Goal: Information Seeking & Learning: Learn about a topic

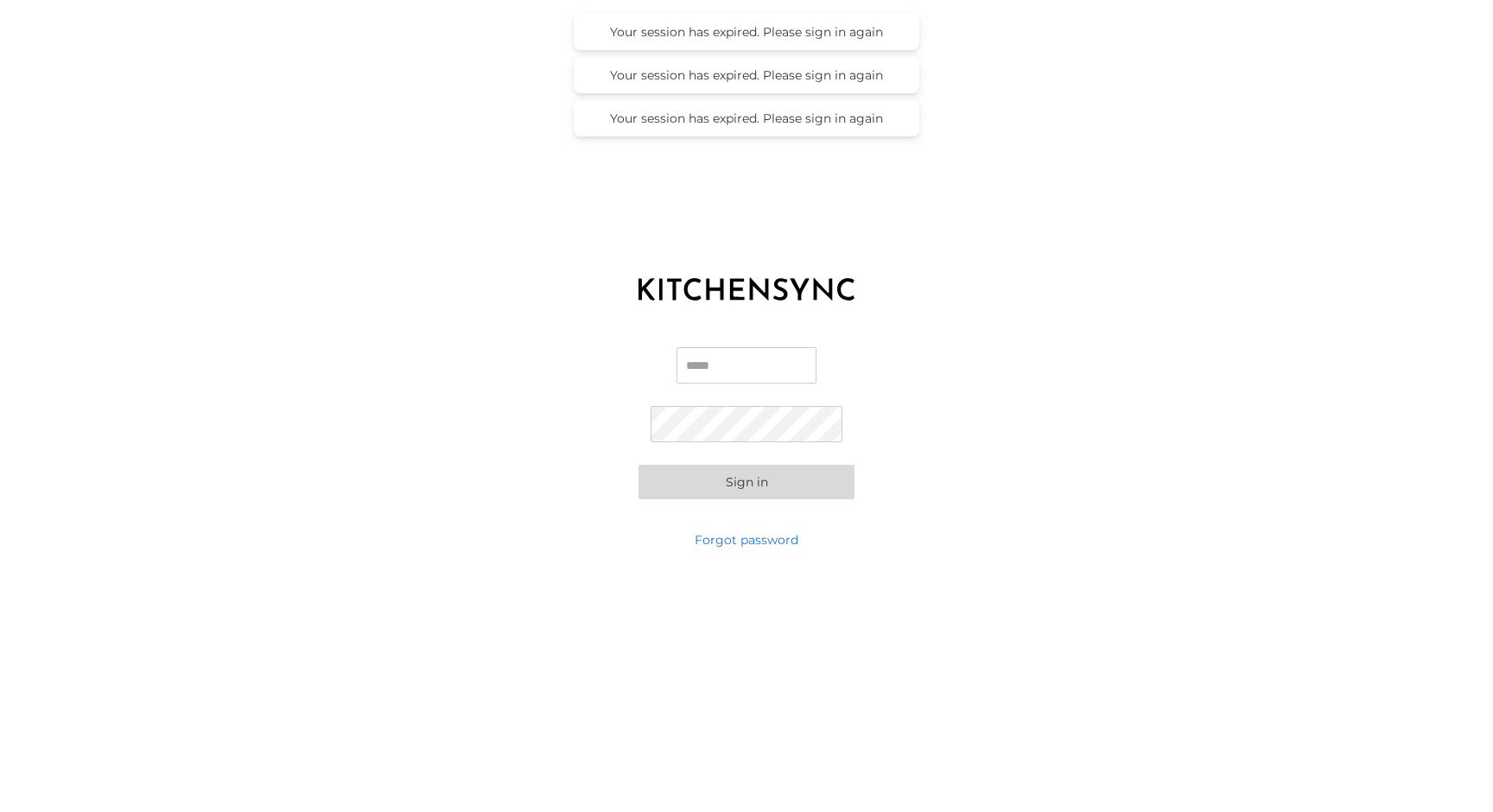
type input "**********"
click at [746, 481] on button "Sign in" at bounding box center [746, 482] width 216 height 35
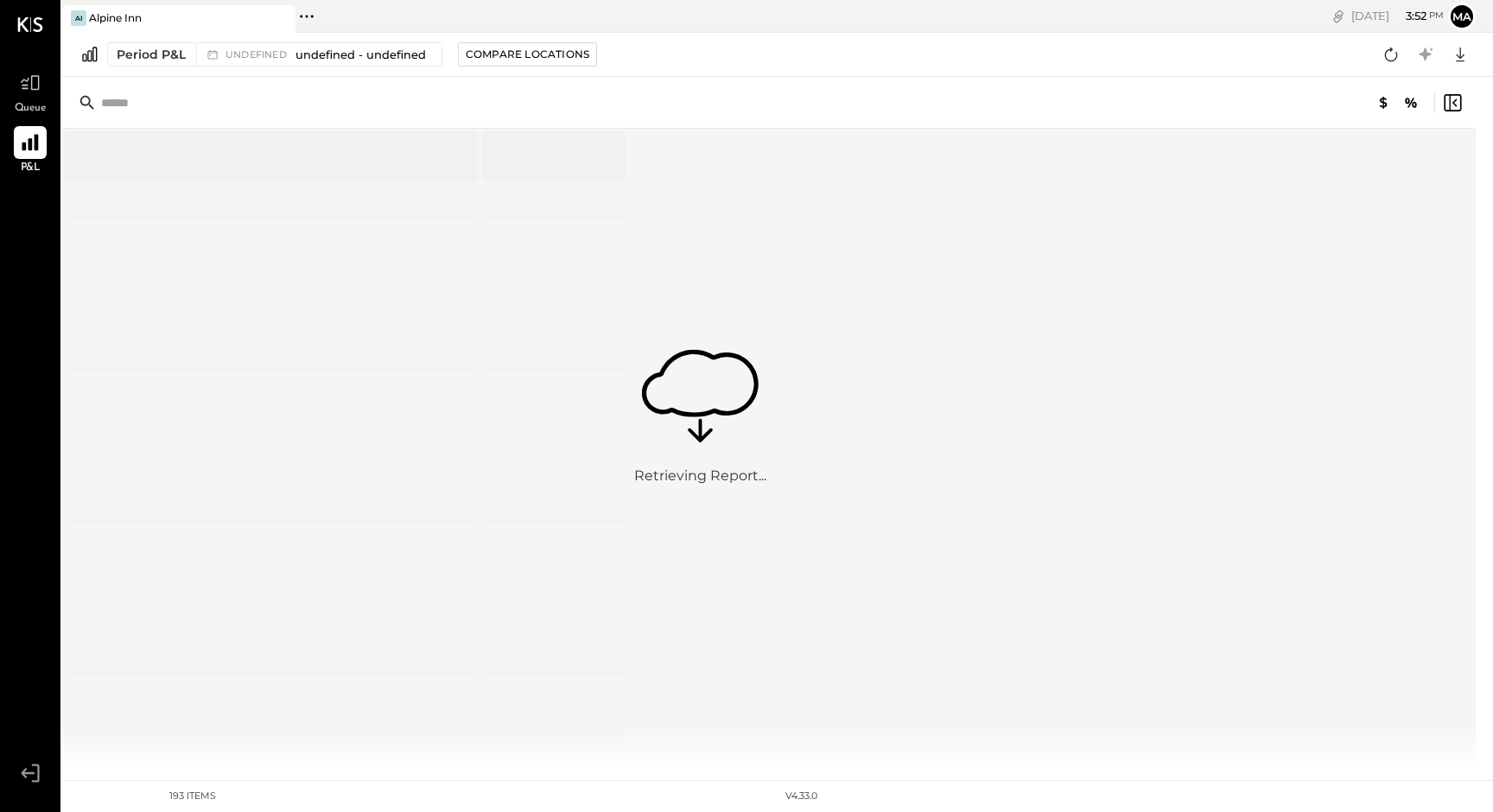
click at [30, 148] on icon at bounding box center [29, 143] width 16 height 16
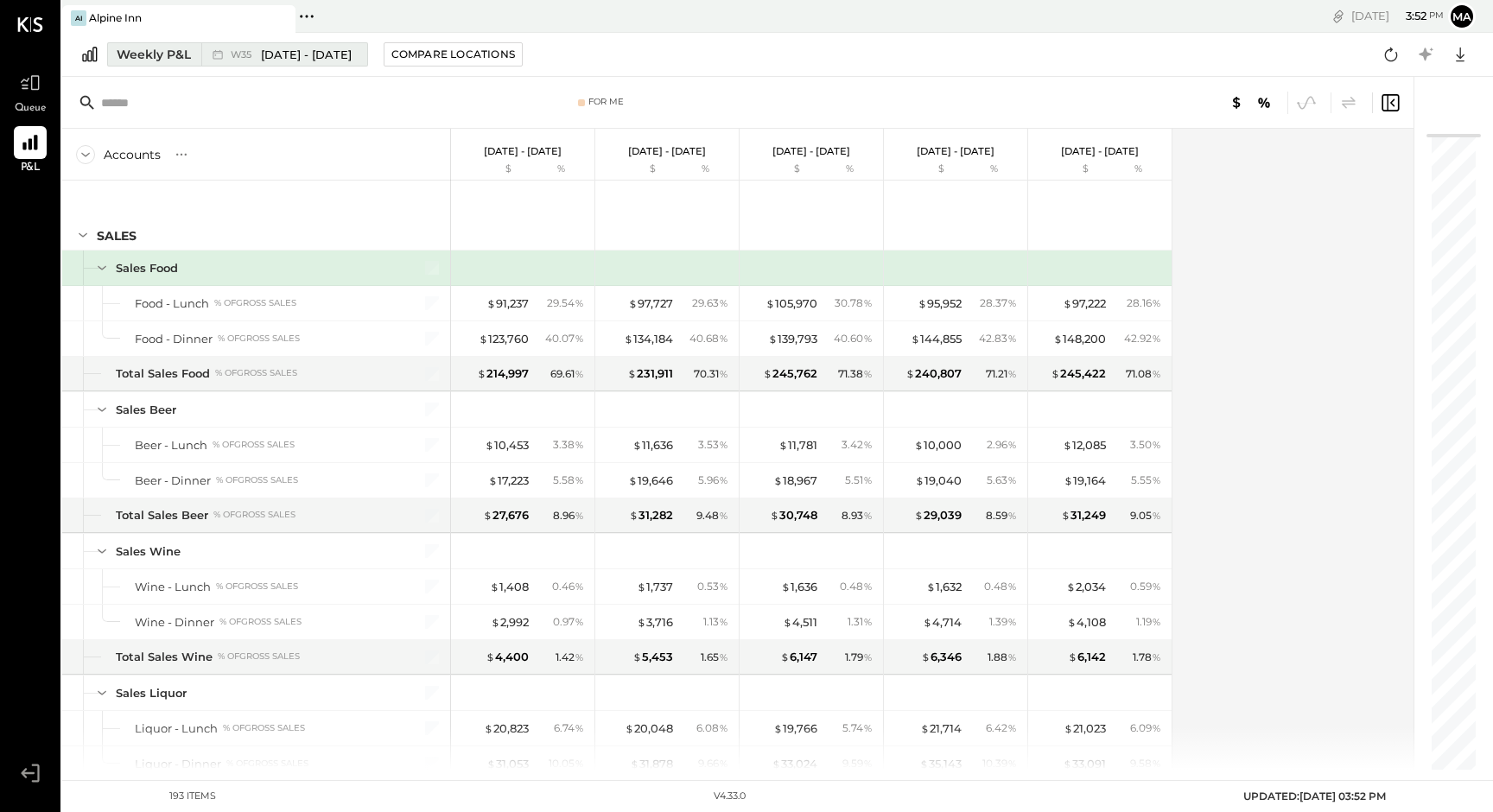
click at [266, 51] on span "[DATE] - [DATE]" at bounding box center [306, 55] width 91 height 16
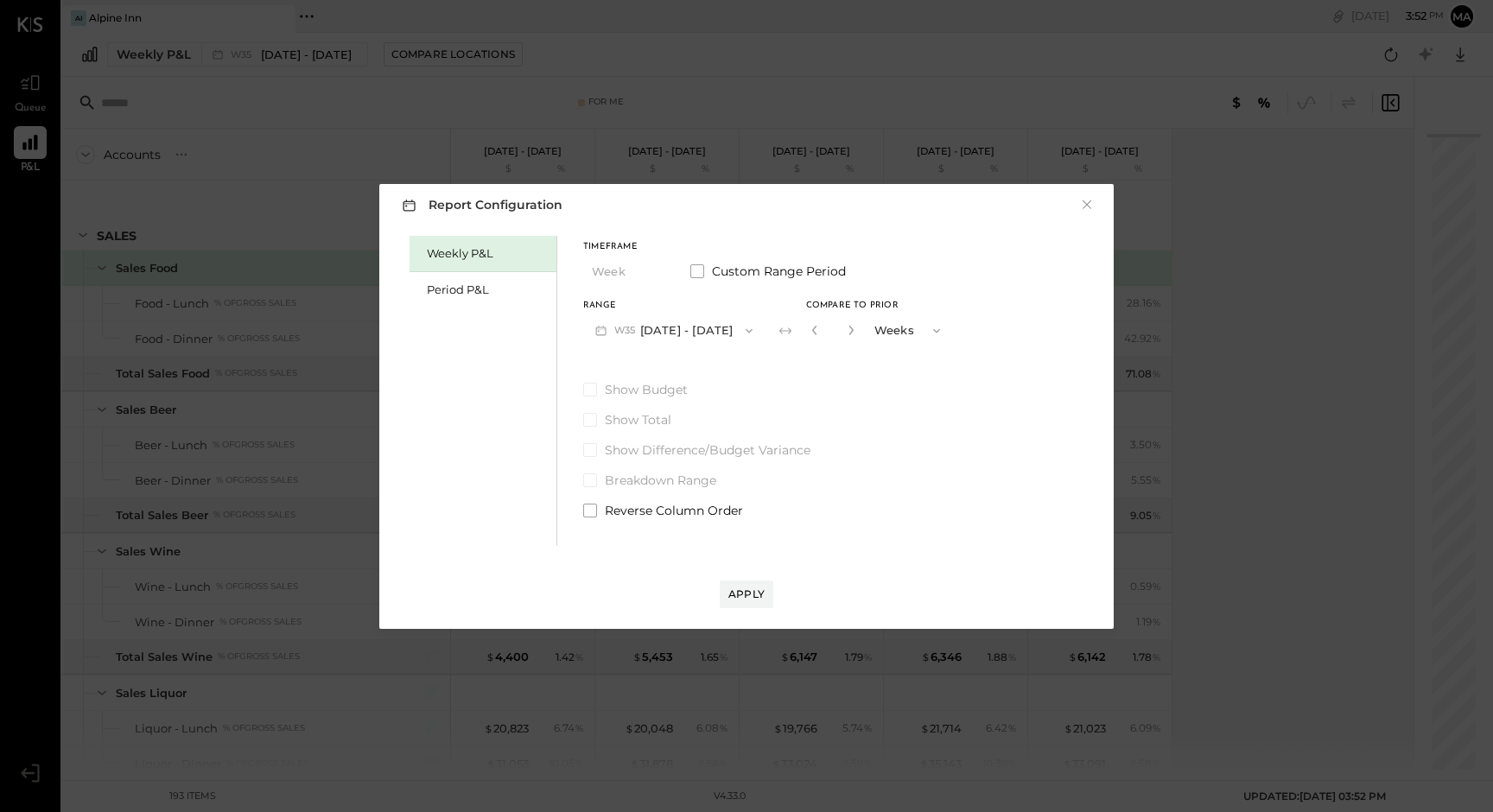
click at [751, 330] on icon "button" at bounding box center [749, 331] width 14 height 14
click at [453, 295] on div "Period P&L" at bounding box center [487, 289] width 121 height 16
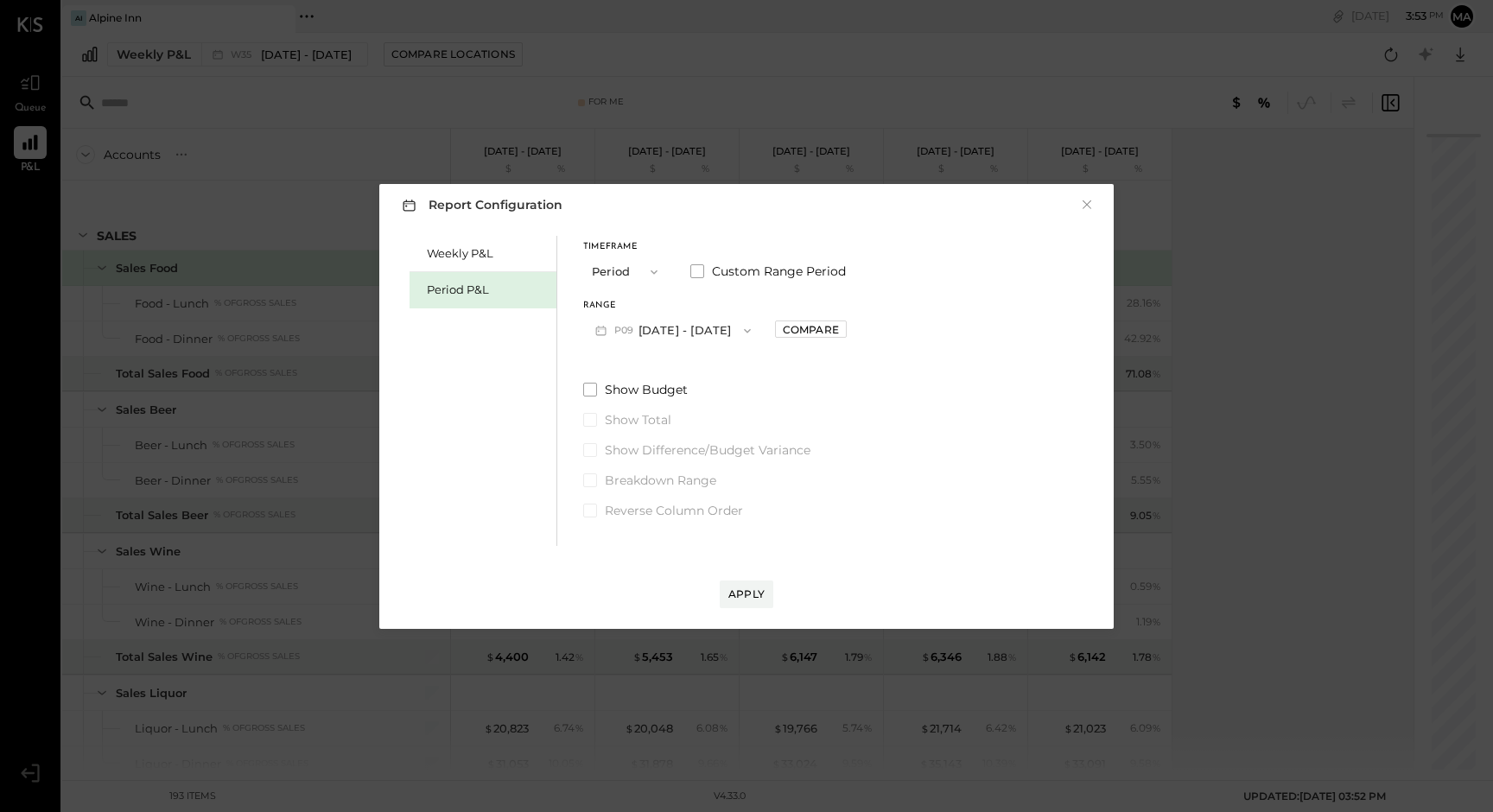
click at [732, 329] on span "button" at bounding box center [743, 331] width 22 height 14
click at [682, 404] on span "[DATE] - [DATE]" at bounding box center [665, 405] width 82 height 15
click at [839, 334] on div "Compare" at bounding box center [810, 329] width 56 height 15
click at [738, 587] on div "Apply" at bounding box center [746, 594] width 36 height 15
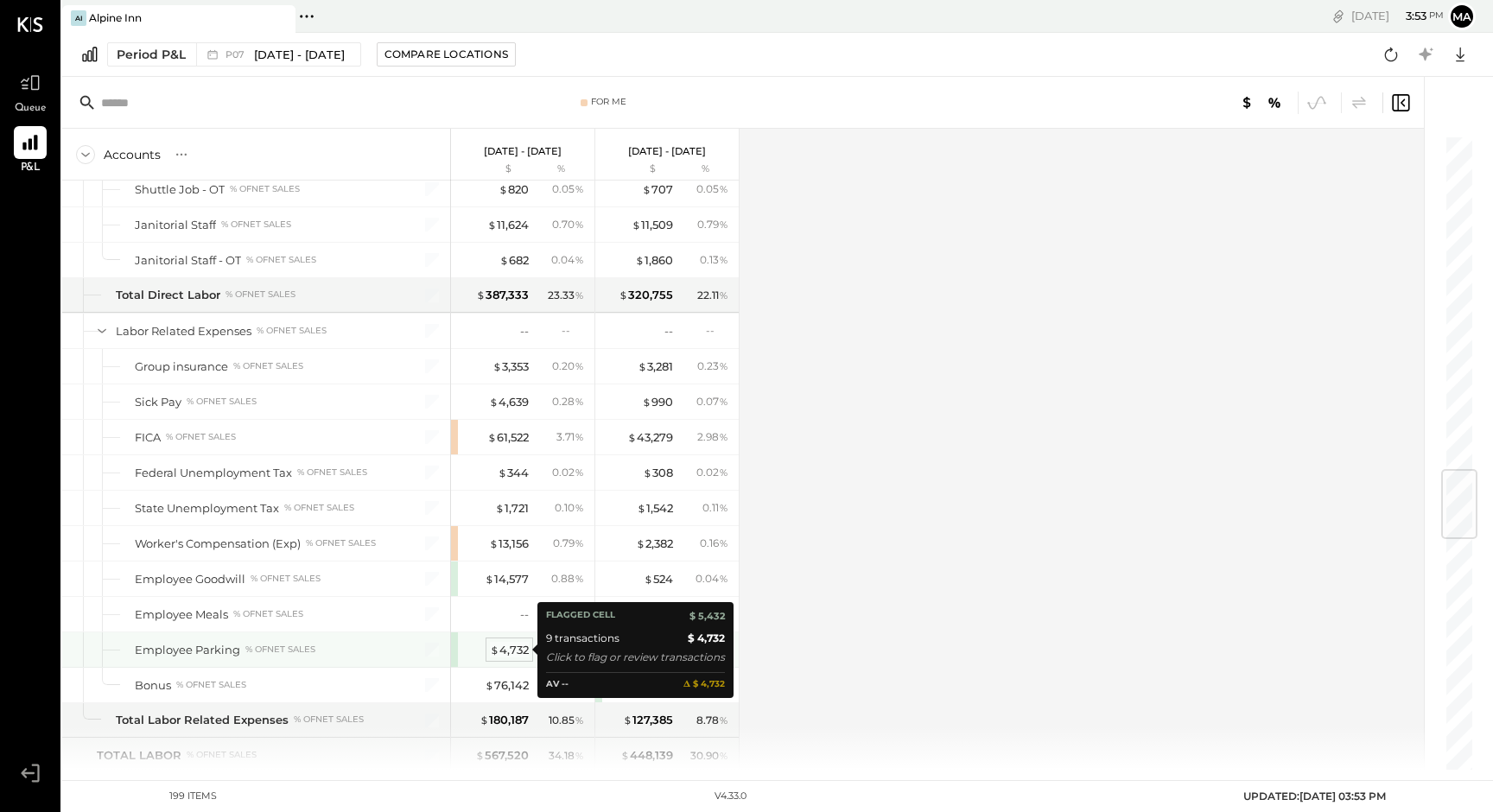
scroll to position [2865, 0]
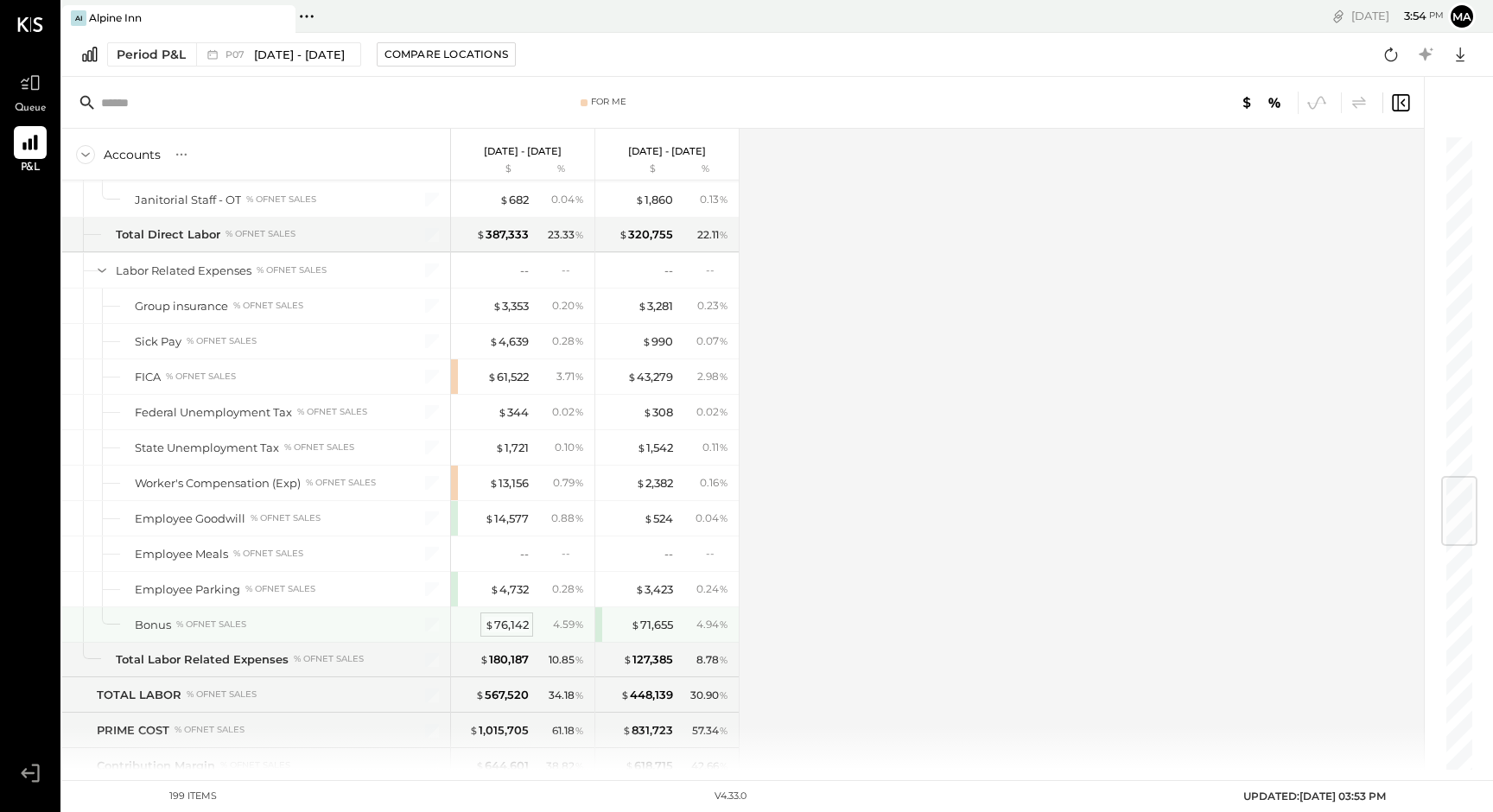
click at [509, 627] on div "$ 76,142" at bounding box center [507, 625] width 44 height 16
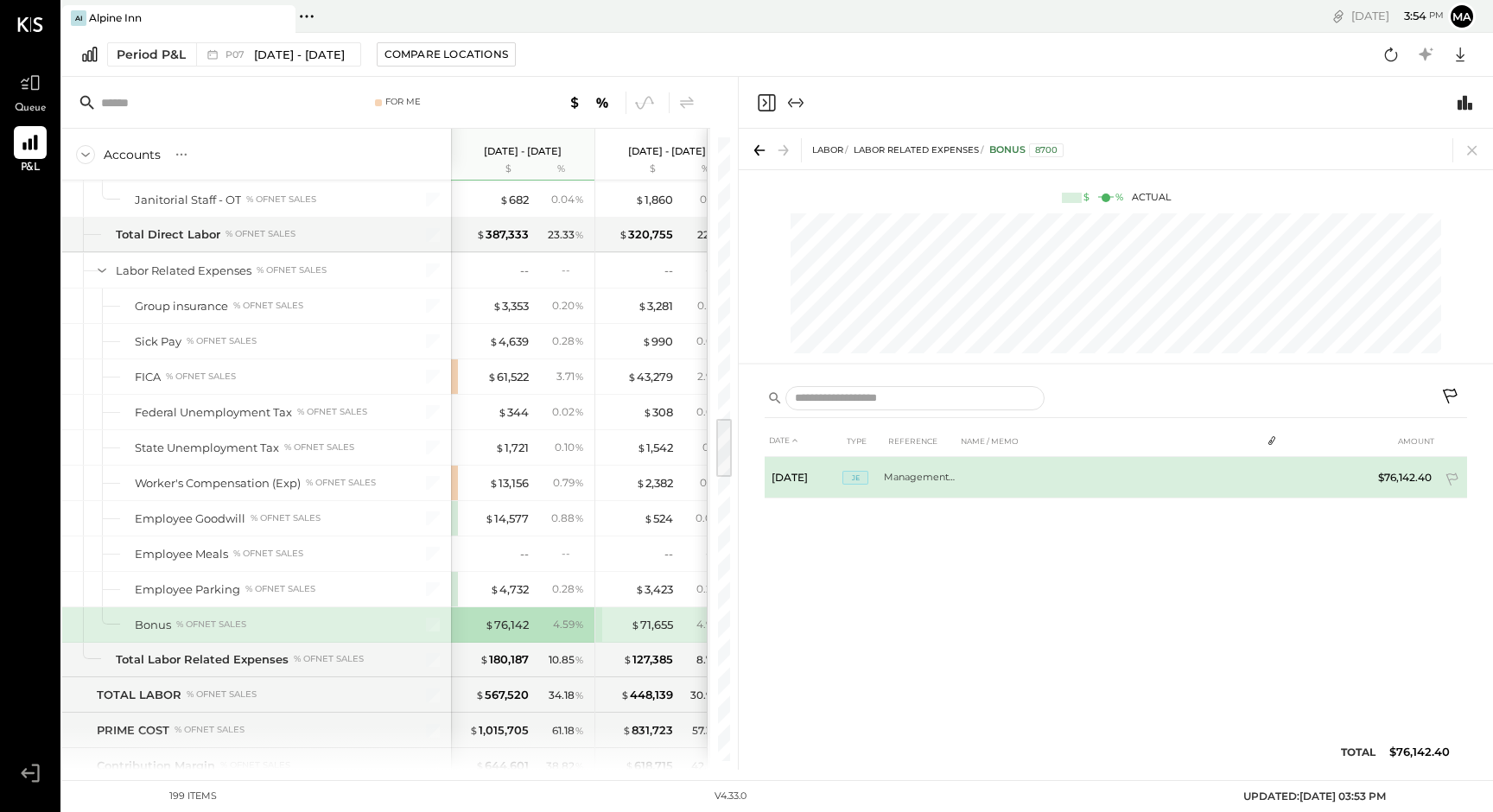
click at [854, 473] on span "JE" at bounding box center [855, 478] width 26 height 14
click at [937, 478] on td "Management Bonus P7" at bounding box center [920, 477] width 73 height 42
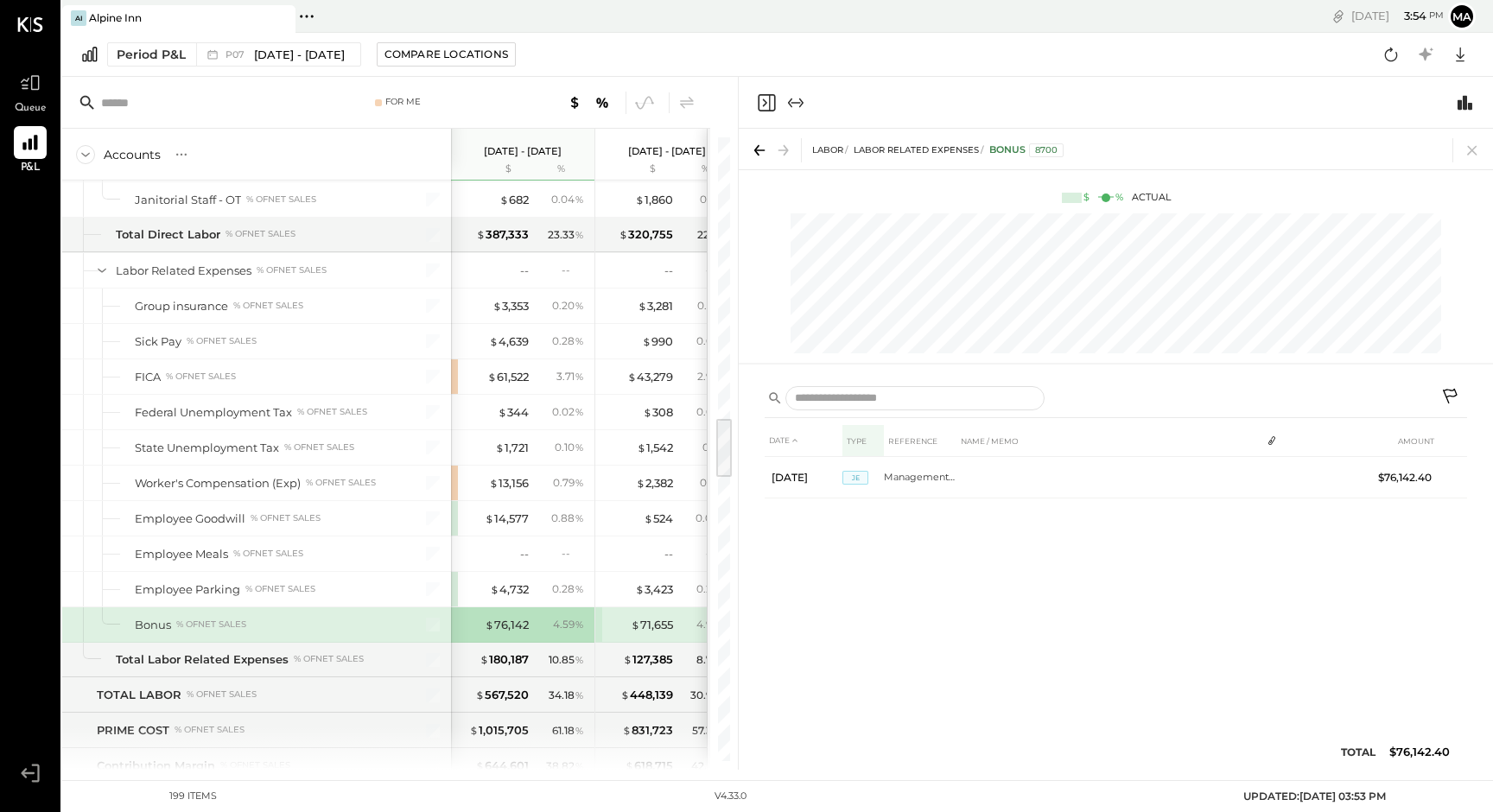
click at [856, 442] on th "TYPE" at bounding box center [863, 441] width 42 height 32
click at [915, 435] on th "REFERENCE" at bounding box center [920, 441] width 73 height 32
click at [1017, 444] on th "NAME / MEMO" at bounding box center [1109, 441] width 304 height 32
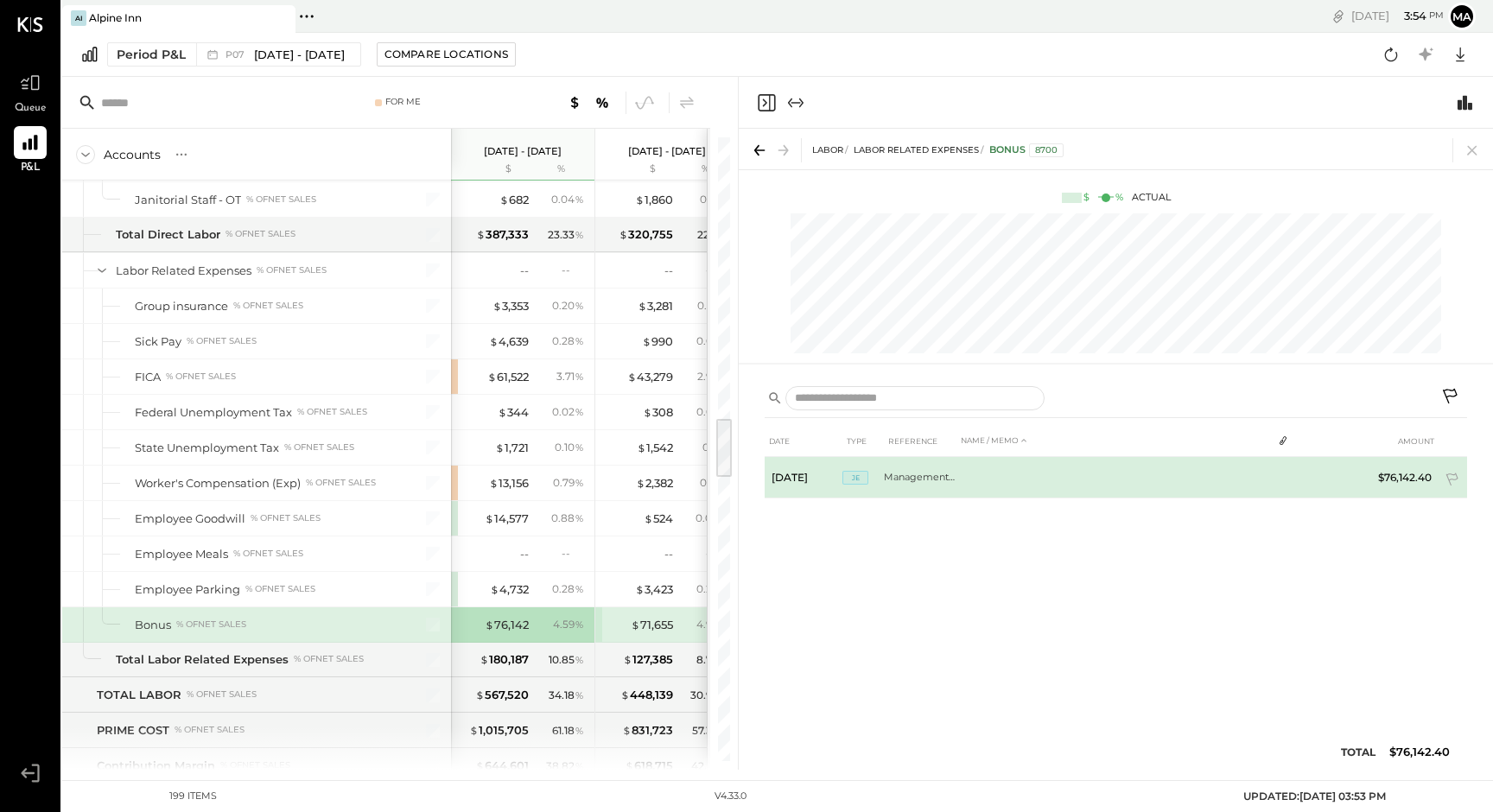
click at [1417, 477] on td "$76,142.40" at bounding box center [1405, 477] width 67 height 42
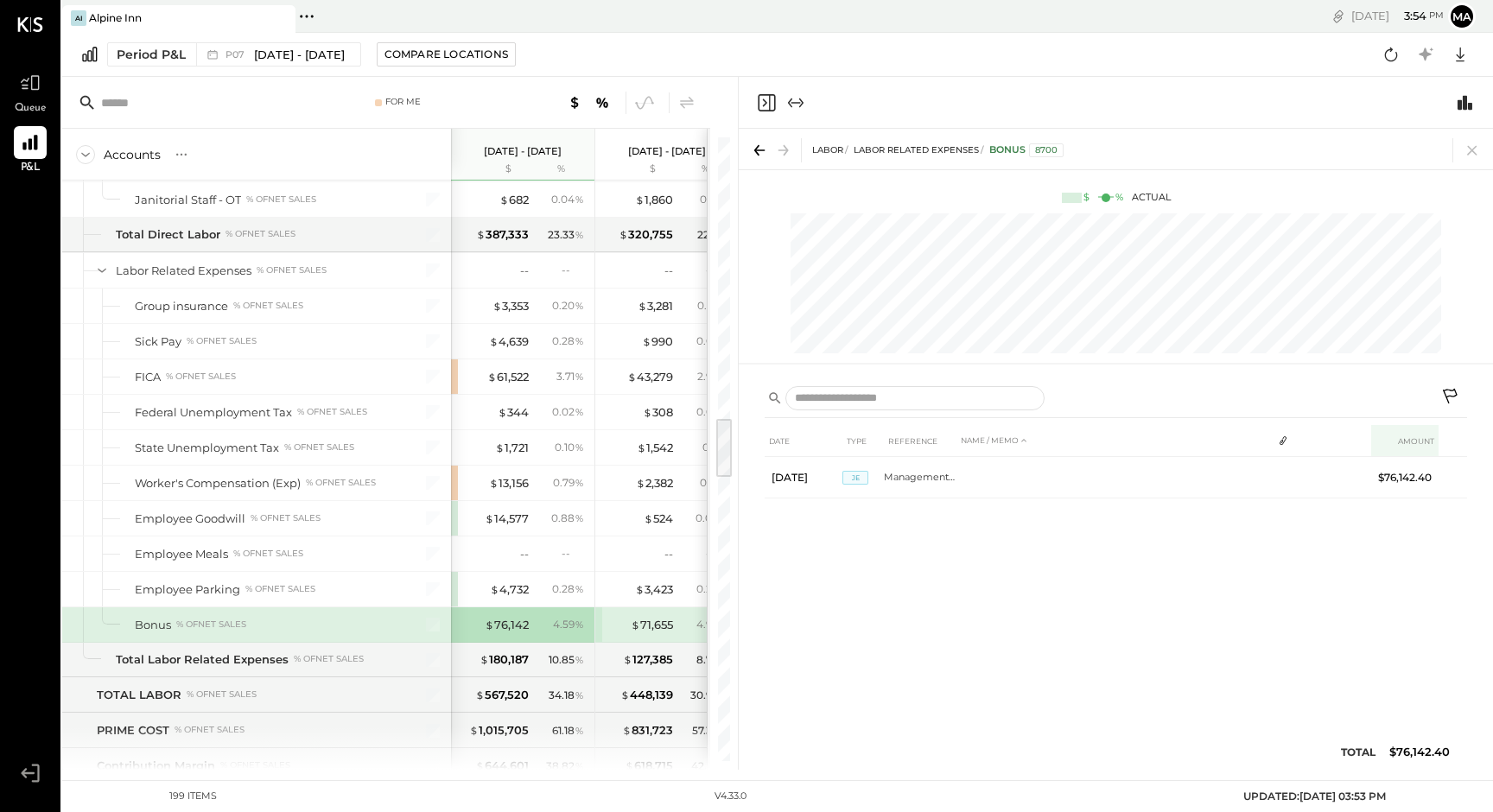
click at [1407, 444] on th "AMOUNT" at bounding box center [1405, 441] width 67 height 32
click at [1065, 628] on div "DATE TYPE REFERENCE NAME / MEMO AMOUNT [DATE] JE Management Bonus P7 $76,142.40" at bounding box center [1117, 602] width 703 height 353
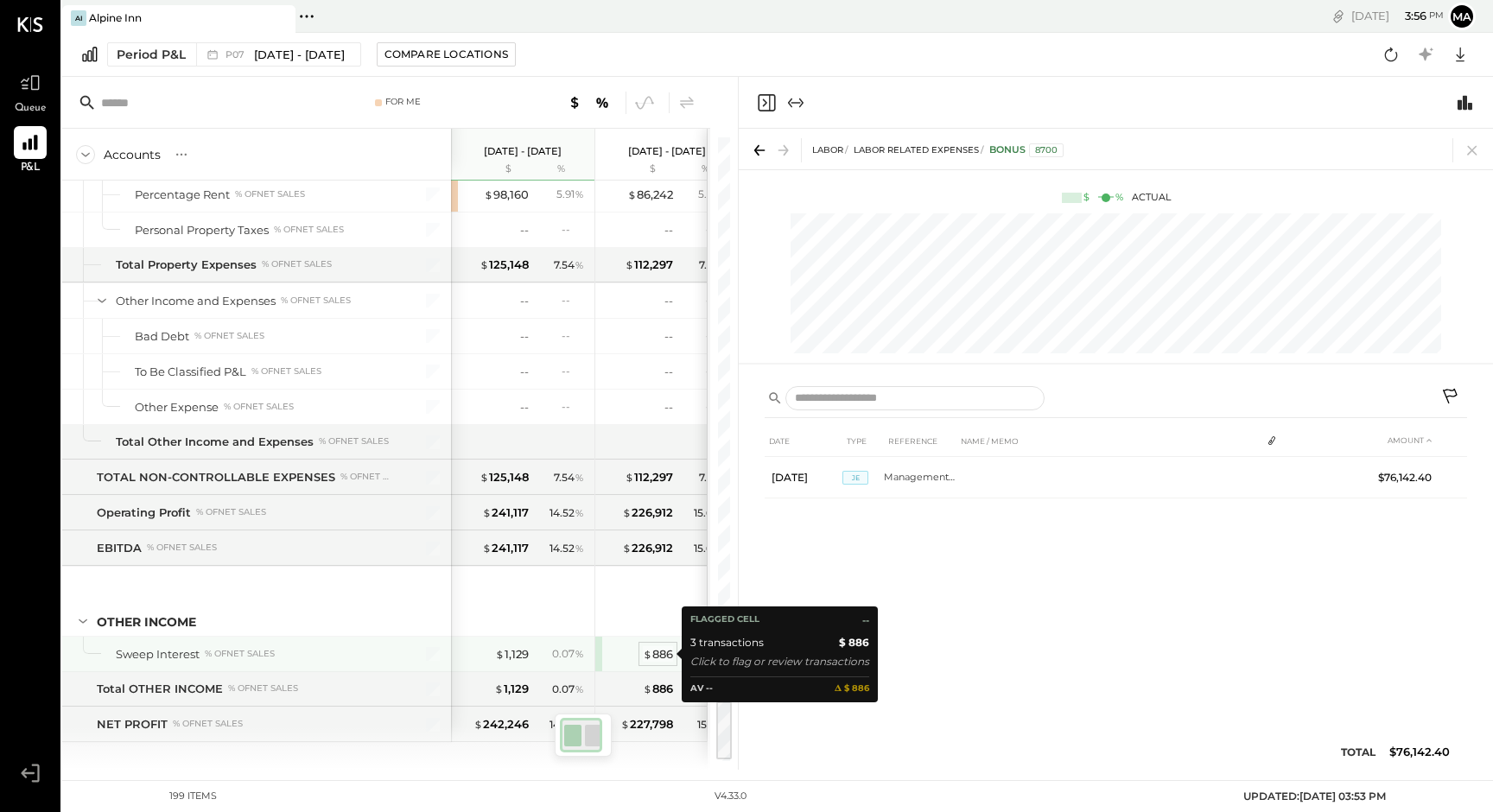
scroll to position [5753, 0]
